Goal: Task Accomplishment & Management: Manage account settings

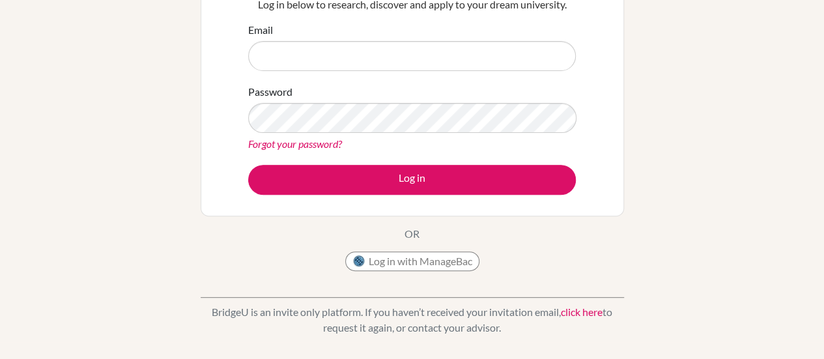
scroll to position [154, 0]
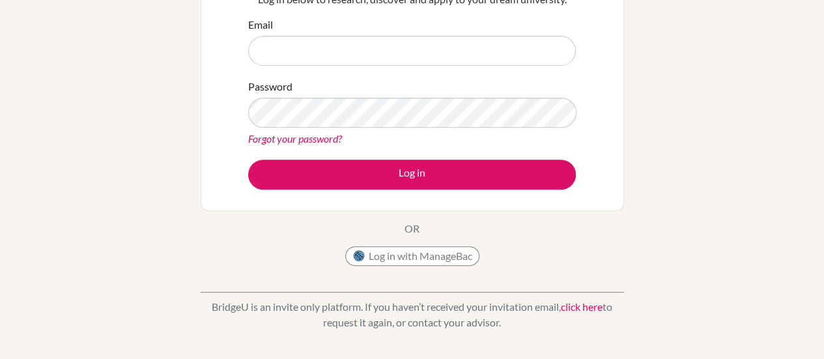
click at [491, 50] on input "Email" at bounding box center [412, 51] width 328 height 30
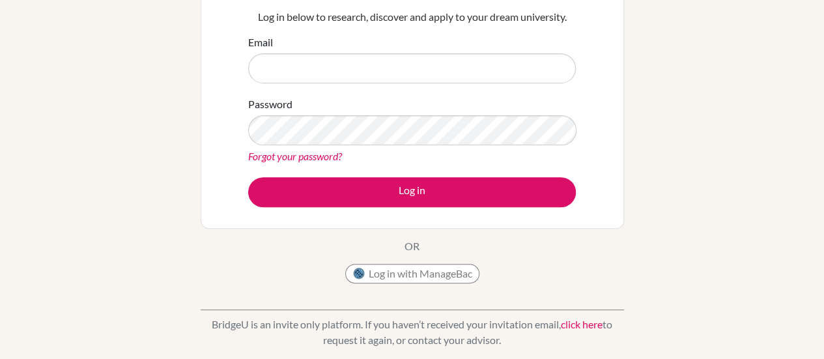
scroll to position [142, 0]
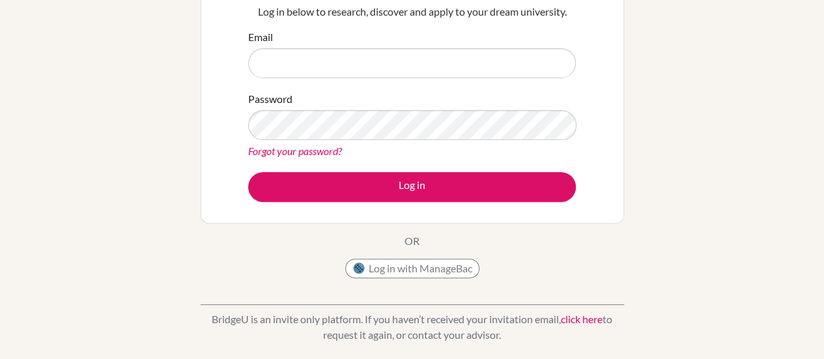
click at [504, 58] on input "Email" at bounding box center [412, 63] width 328 height 30
type input "[EMAIL_ADDRESS][DOMAIN_NAME]"
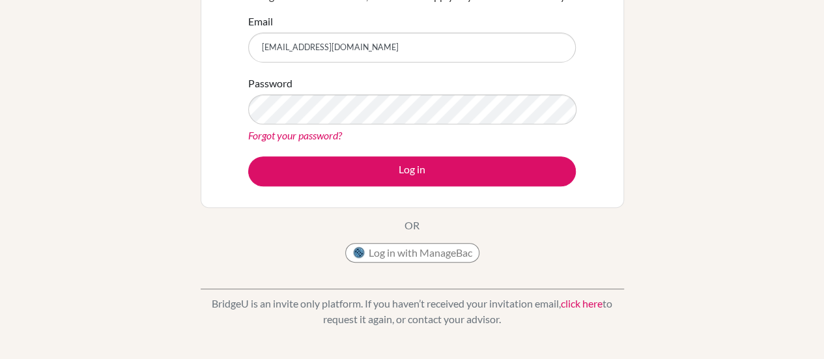
scroll to position [164, 0]
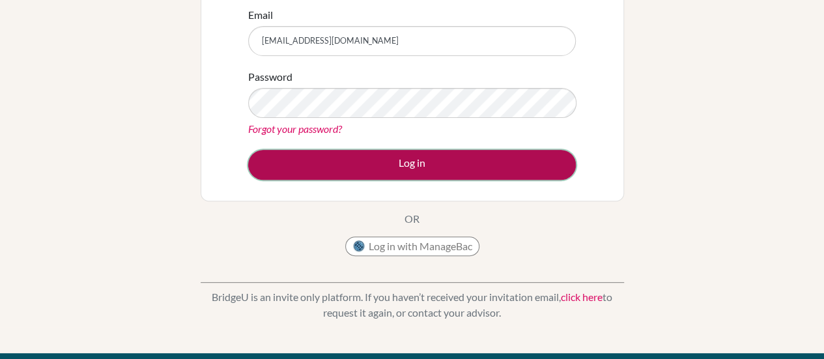
click at [270, 164] on button "Log in" at bounding box center [412, 165] width 328 height 30
click at [263, 152] on button "Log in" at bounding box center [412, 165] width 328 height 30
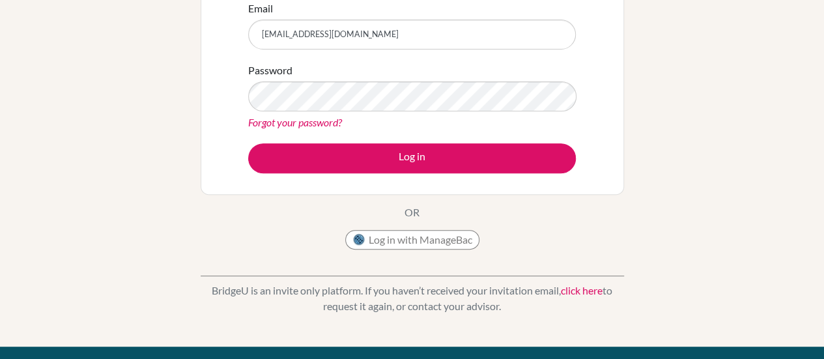
scroll to position [173, 0]
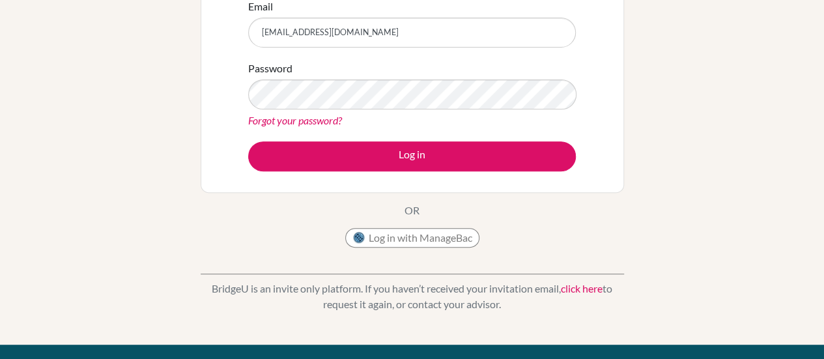
click at [607, 108] on div "Log in below to research, discover and apply to your dream university. Email [E…" at bounding box center [413, 72] width 424 height 242
click at [716, 57] on div "Welcome to [GEOGRAPHIC_DATA] If your school is based in [GEOGRAPHIC_DATA], use …" at bounding box center [412, 105] width 824 height 426
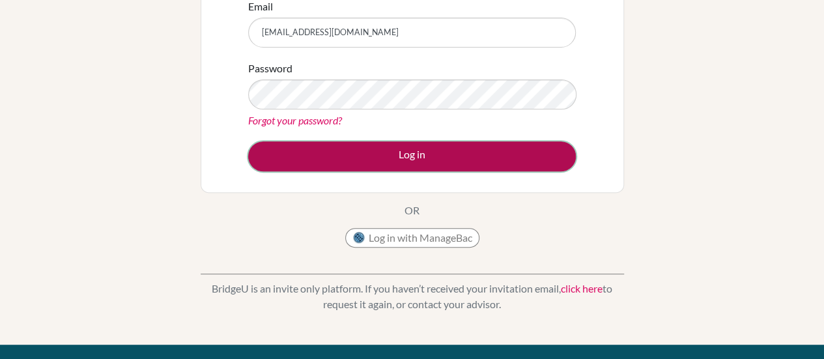
click at [518, 155] on button "Log in" at bounding box center [412, 156] width 328 height 30
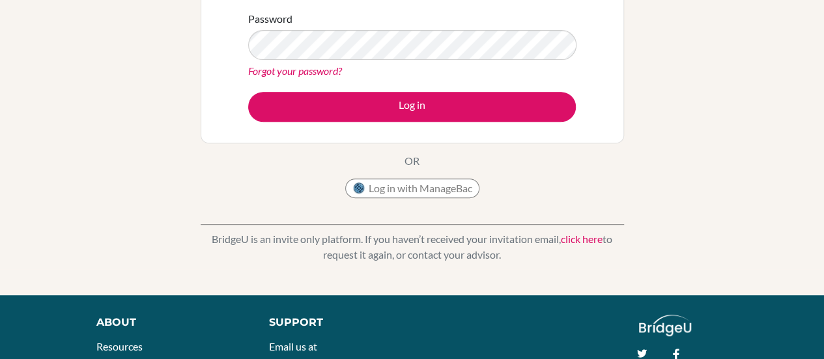
scroll to position [227, 0]
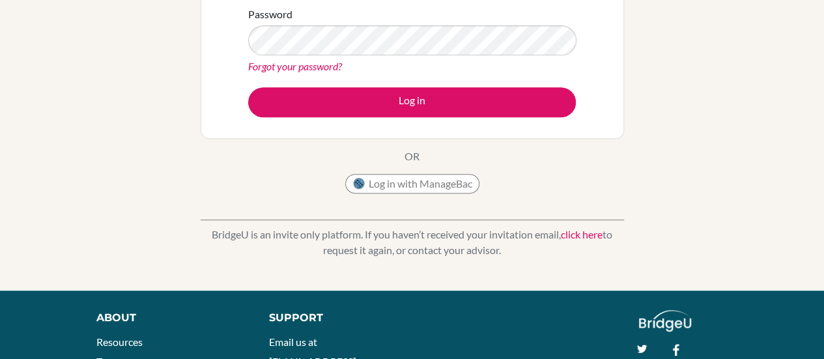
click at [258, 69] on link "Forgot your password?" at bounding box center [295, 66] width 94 height 12
click at [249, 66] on link "Forgot your password?" at bounding box center [295, 66] width 94 height 12
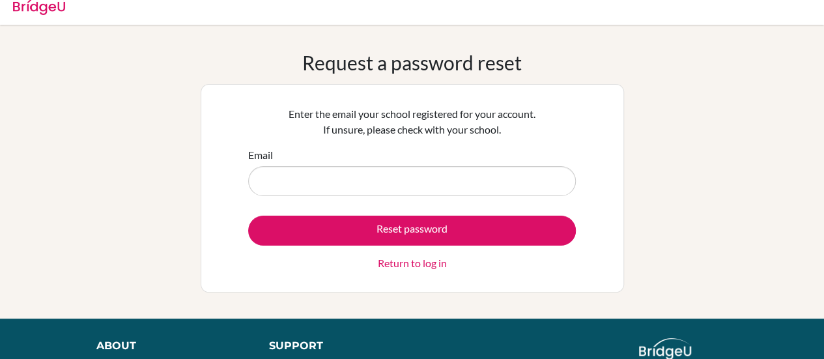
scroll to position [43, 0]
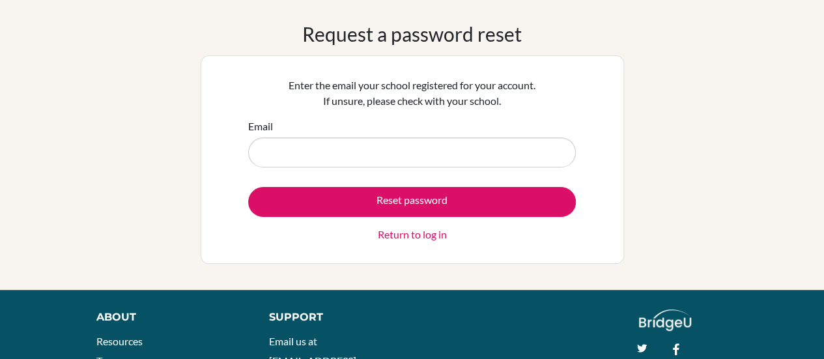
click at [525, 147] on input "Email" at bounding box center [412, 153] width 328 height 30
type input "[EMAIL_ADDRESS][DOMAIN_NAME]"
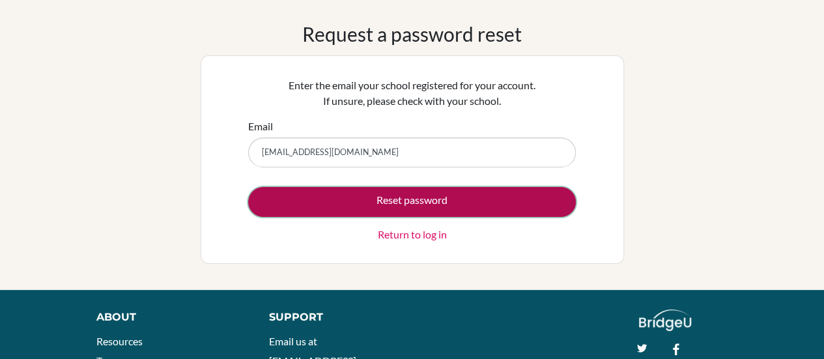
click at [472, 203] on button "Reset password" at bounding box center [412, 202] width 328 height 30
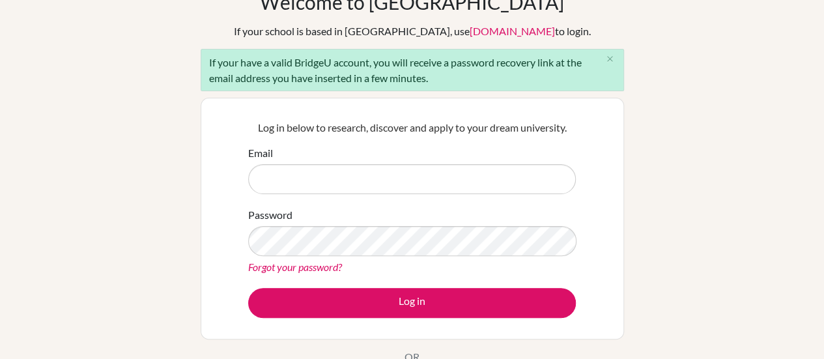
scroll to position [83, 0]
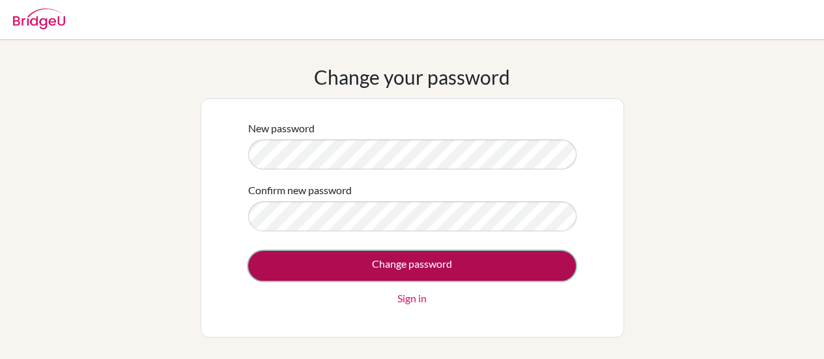
click at [534, 263] on input "Change password" at bounding box center [412, 266] width 328 height 30
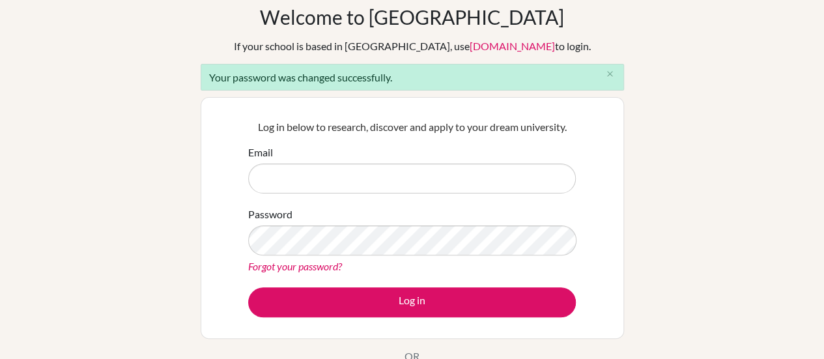
scroll to position [61, 0]
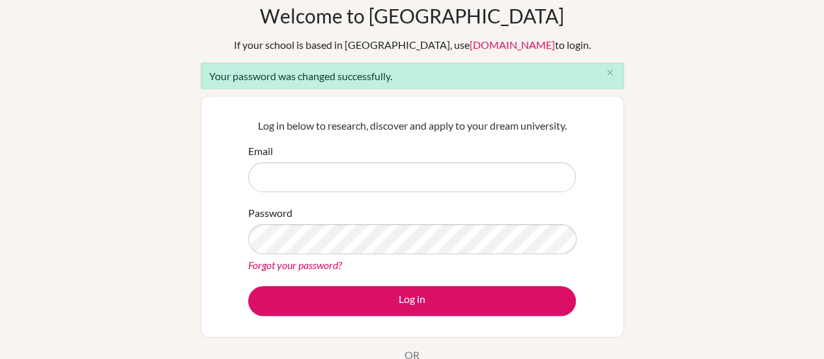
click at [542, 171] on input "Email" at bounding box center [412, 177] width 328 height 30
type input "[EMAIL_ADDRESS][DOMAIN_NAME]"
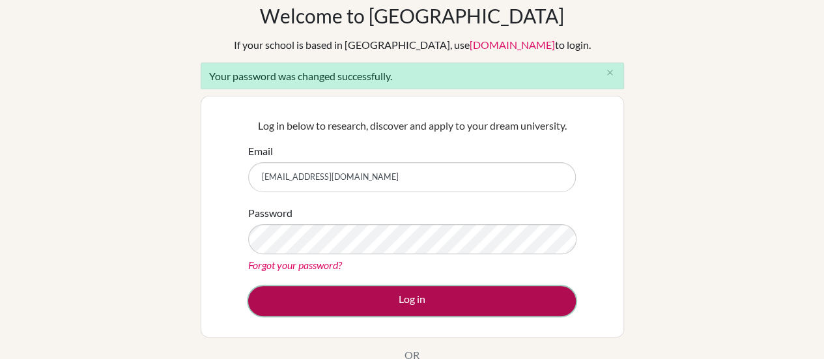
click at [278, 289] on button "Log in" at bounding box center [412, 301] width 328 height 30
click at [271, 295] on button "Log in" at bounding box center [412, 301] width 328 height 30
